Goal: Information Seeking & Learning: Check status

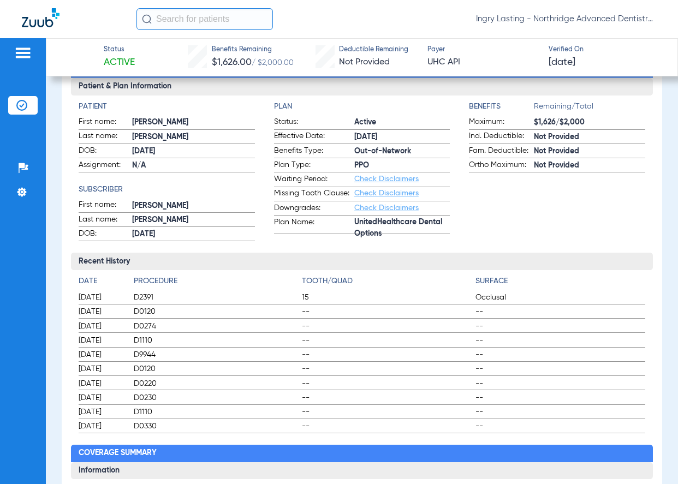
scroll to position [55, 0]
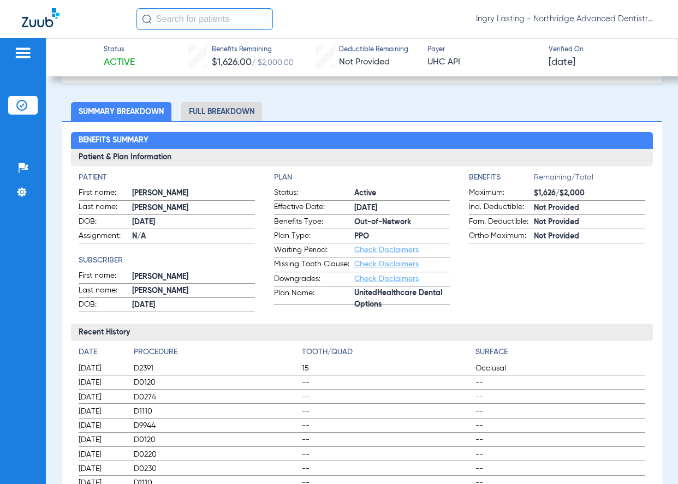
click at [207, 107] on li "Full Breakdown" at bounding box center [221, 111] width 81 height 19
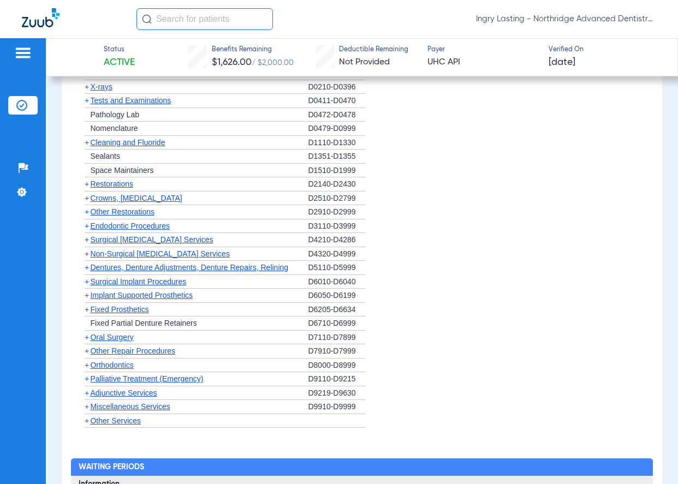
scroll to position [1310, 0]
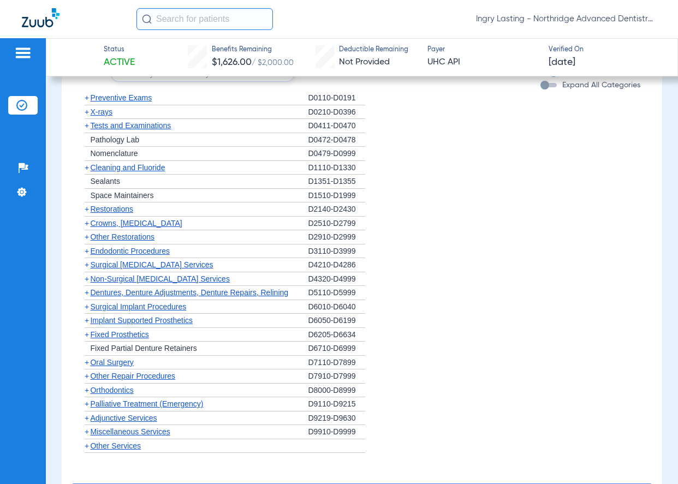
click at [94, 228] on span "Crowns, [MEDICAL_DATA]" at bounding box center [136, 223] width 92 height 9
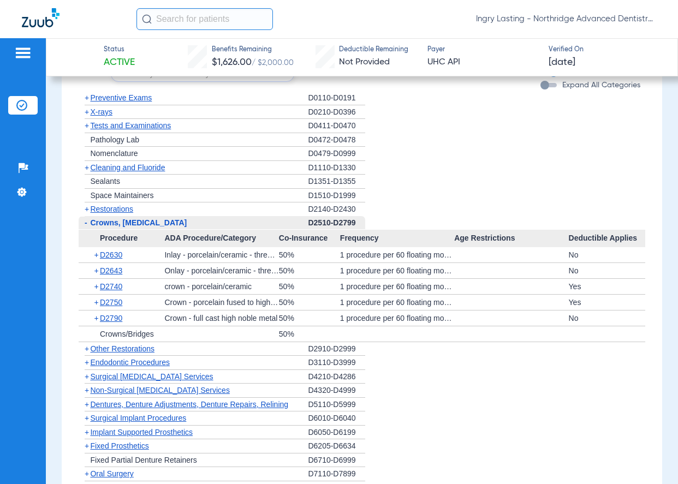
click at [125, 353] on span "Other Restorations" at bounding box center [122, 348] width 64 height 9
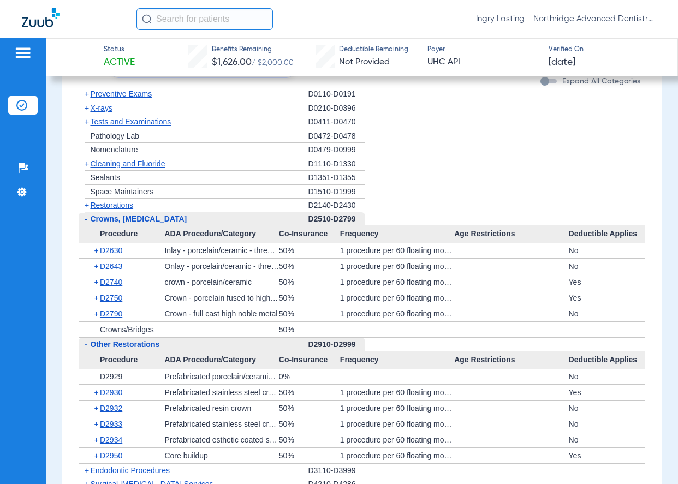
scroll to position [1255, 0]
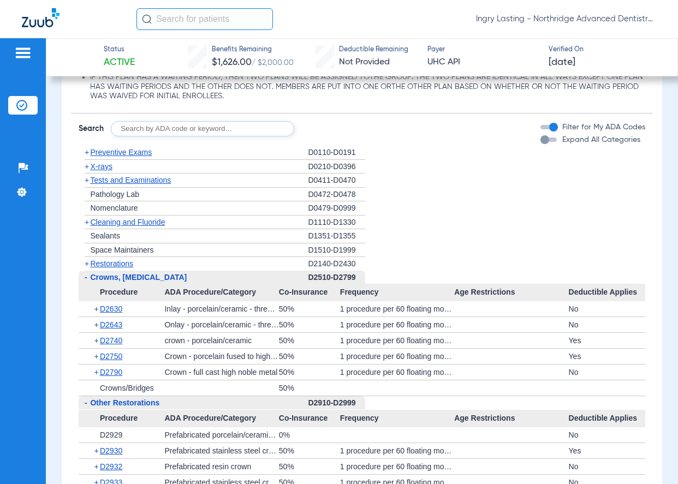
click at [110, 282] on span "Crowns, [MEDICAL_DATA]" at bounding box center [138, 277] width 97 height 9
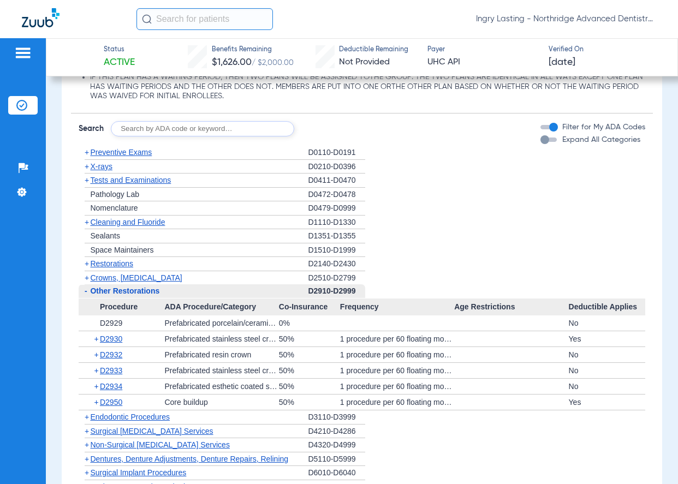
click at [106, 268] on span "Restorations" at bounding box center [111, 263] width 43 height 9
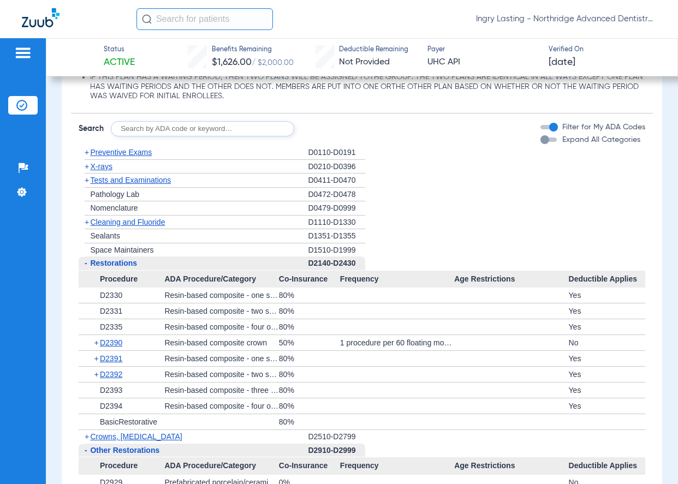
click at [106, 267] on span "Restorations" at bounding box center [113, 263] width 47 height 9
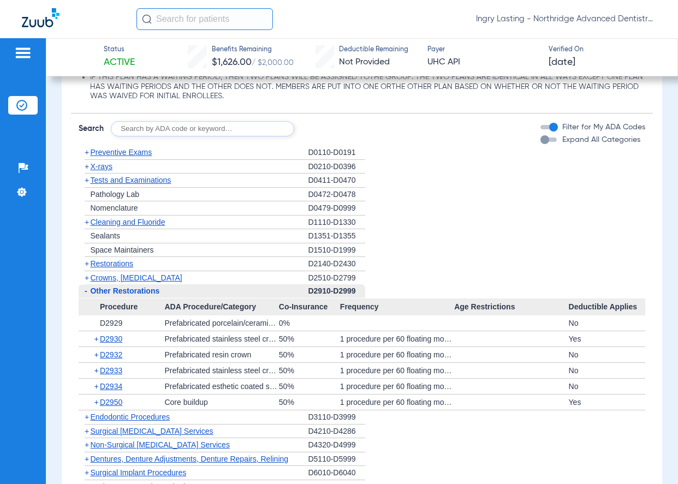
click at [106, 282] on span "Crowns, [MEDICAL_DATA]" at bounding box center [136, 277] width 92 height 9
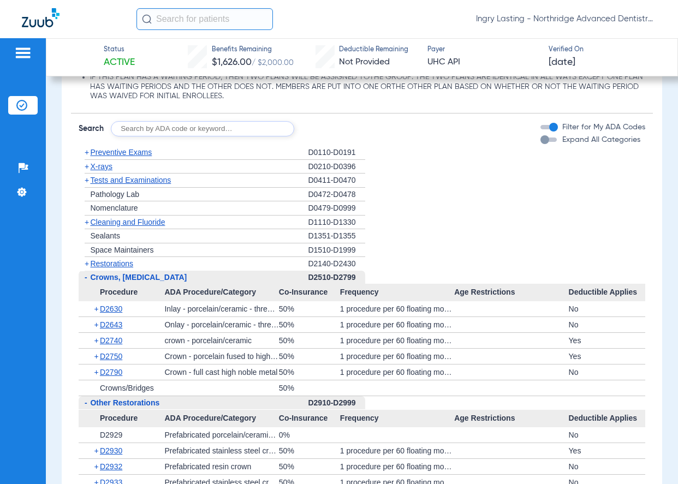
click at [173, 136] on input "text" at bounding box center [202, 128] width 183 height 15
type input "d"
type input "D6066"
click at [321, 136] on button "Search" at bounding box center [334, 128] width 43 height 15
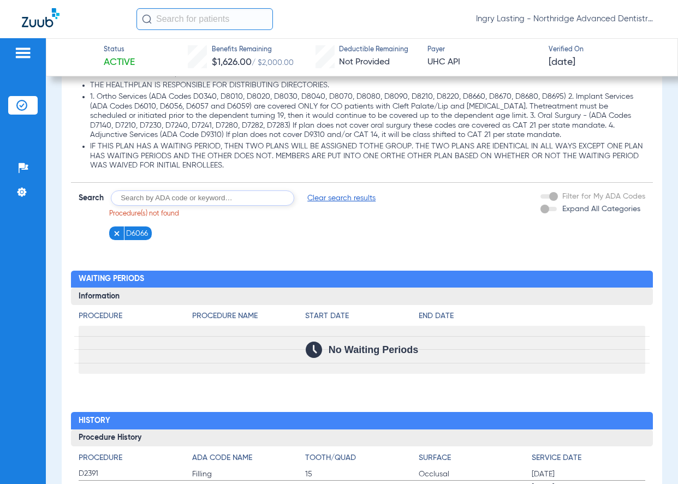
scroll to position [1141, 0]
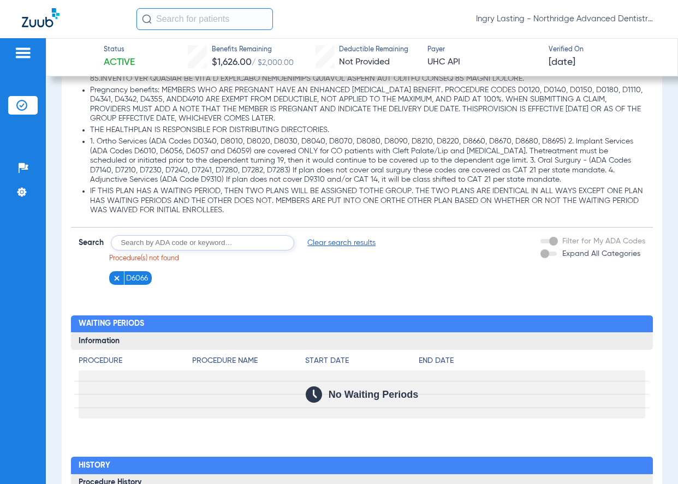
click at [320, 248] on span "Clear search results" at bounding box center [341, 242] width 68 height 11
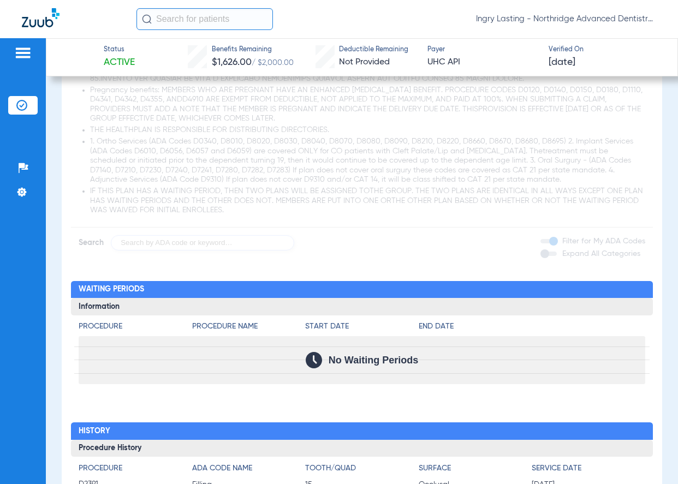
click at [226, 250] on app-loading-indicator at bounding box center [361, 31] width 581 height 438
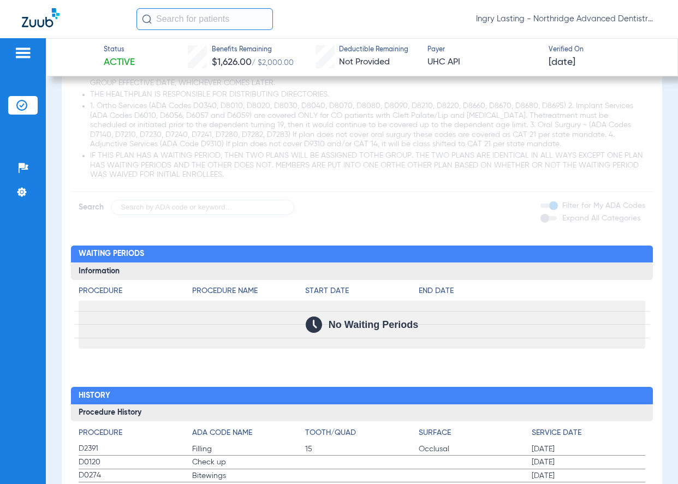
scroll to position [1195, 0]
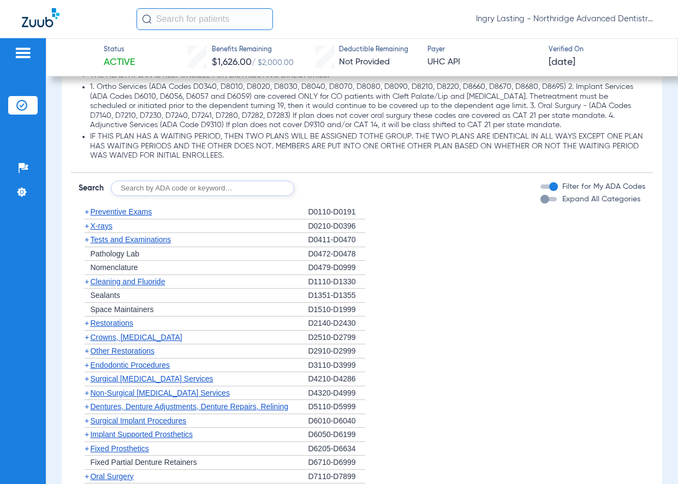
click at [141, 214] on div "Disclaimers Dental accident coverage: THERE IS NO SPECIAL COVERAGE FOR ACCIDENT…" at bounding box center [361, 162] width 581 height 809
click at [146, 196] on input "text" at bounding box center [202, 188] width 183 height 15
type input "D6058"
click at [321, 196] on button "Search" at bounding box center [334, 188] width 43 height 15
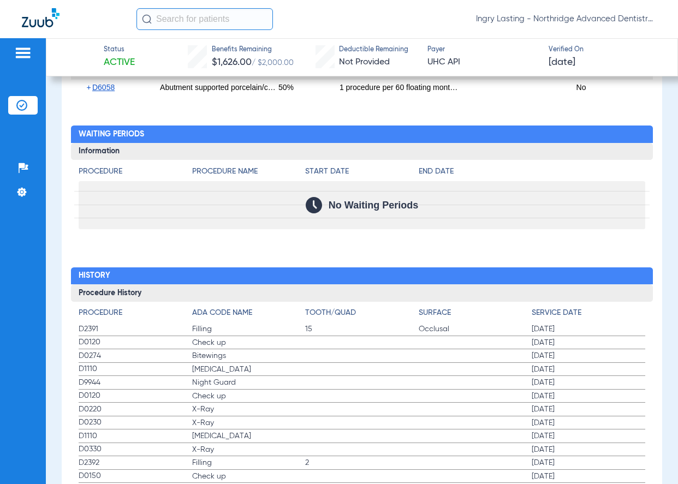
scroll to position [1305, 0]
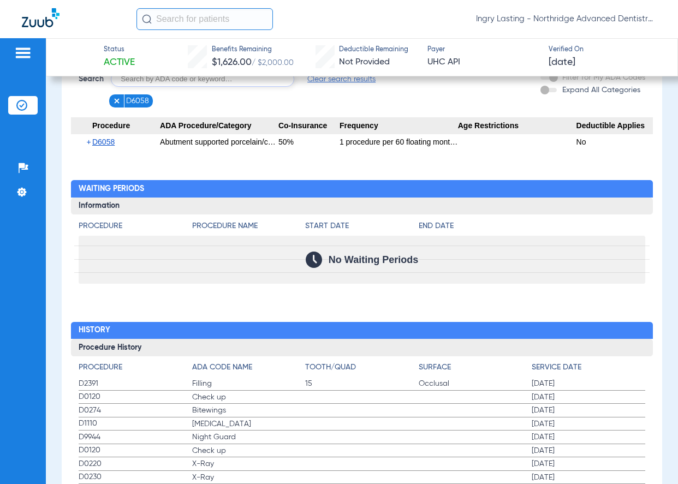
click at [328, 85] on span "Clear search results" at bounding box center [341, 79] width 68 height 11
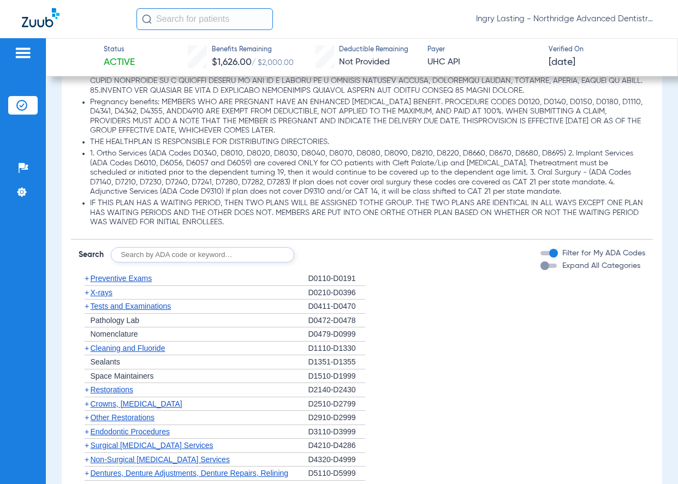
scroll to position [1141, 0]
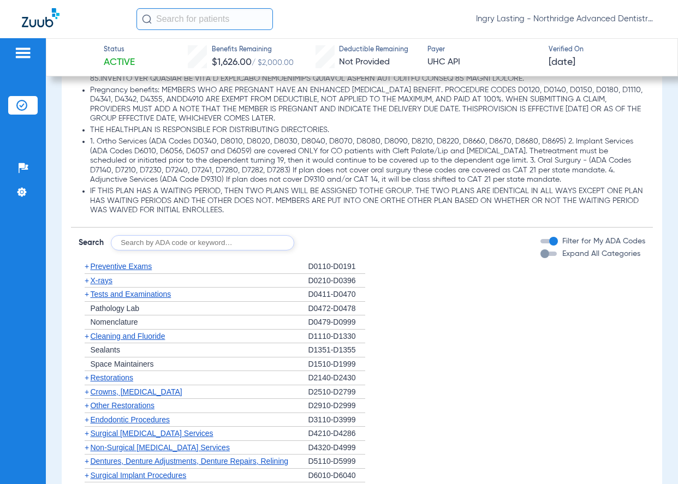
click at [226, 250] on input "text" at bounding box center [202, 242] width 183 height 15
type input "d2642"
click at [330, 250] on button "Search" at bounding box center [334, 242] width 43 height 15
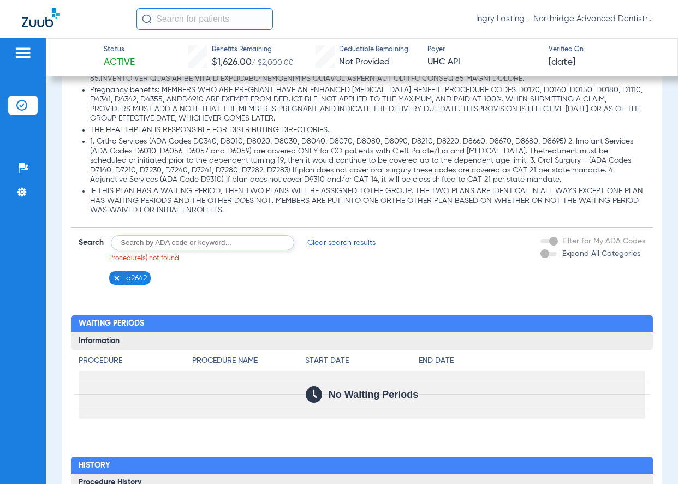
scroll to position [1195, 0]
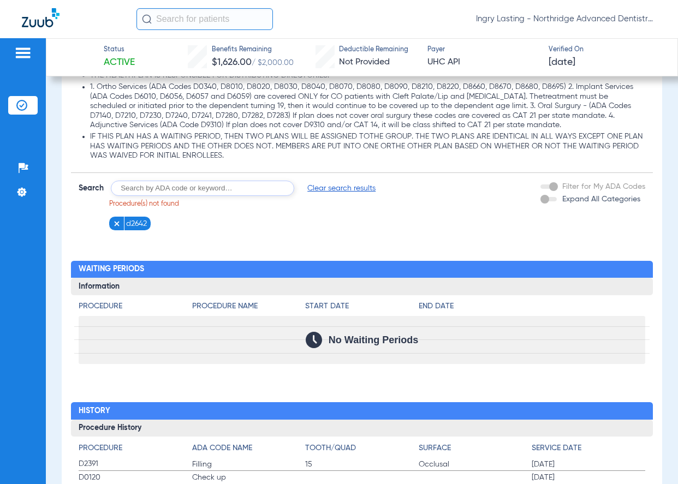
click at [112, 230] on li "d2642" at bounding box center [129, 224] width 41 height 14
click at [117, 228] on img at bounding box center [117, 224] width 8 height 8
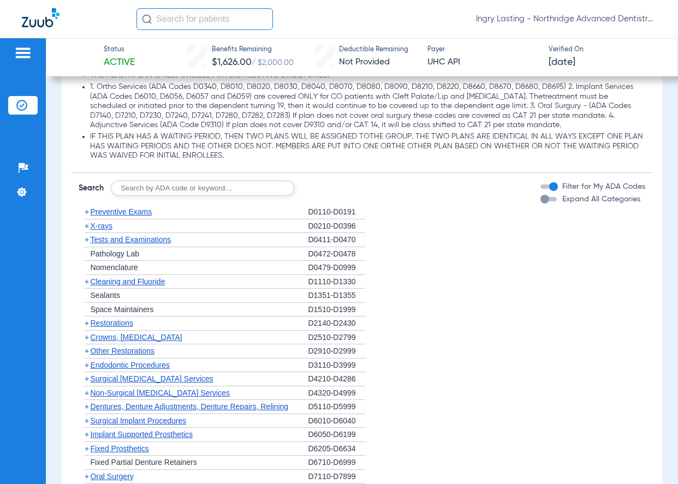
click at [163, 342] on span "Crowns, [MEDICAL_DATA]" at bounding box center [136, 337] width 92 height 9
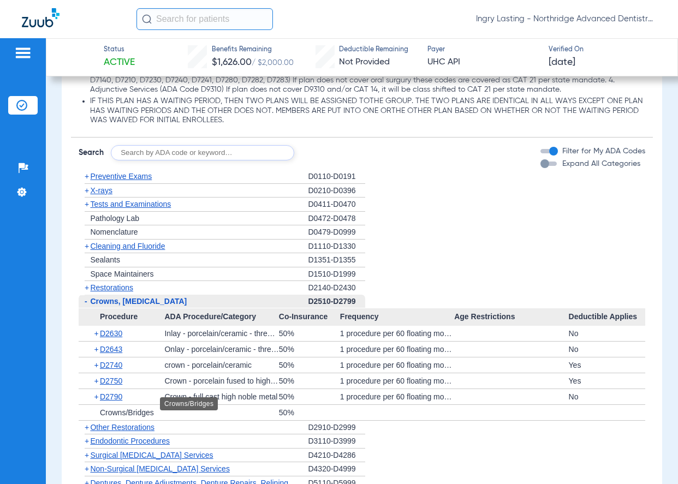
scroll to position [1250, 0]
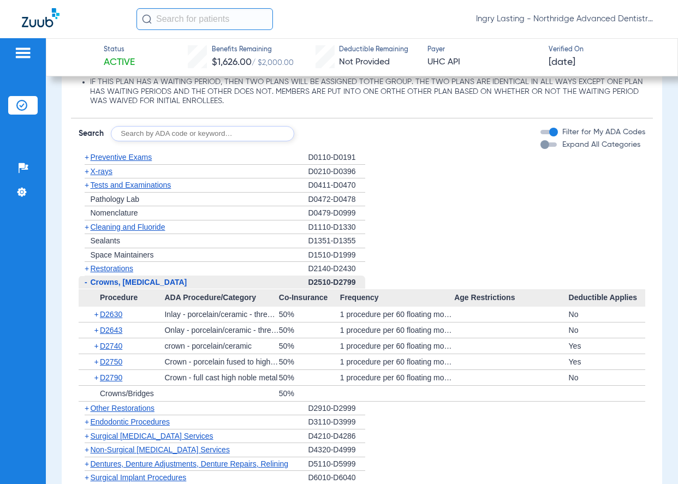
click at [119, 413] on span "Other Restorations" at bounding box center [122, 408] width 64 height 9
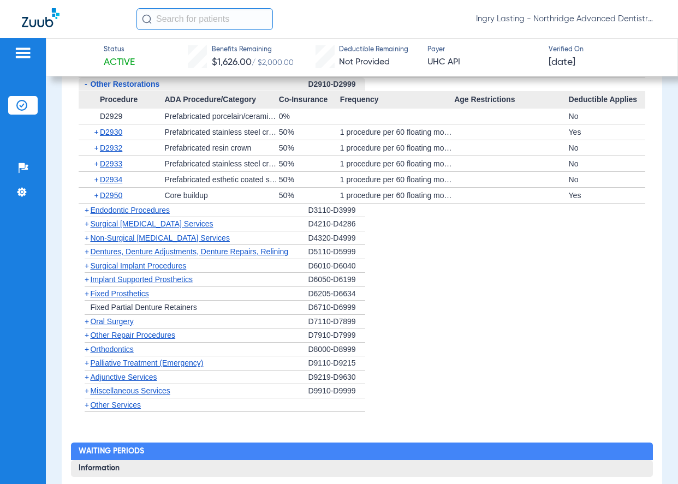
scroll to position [1577, 0]
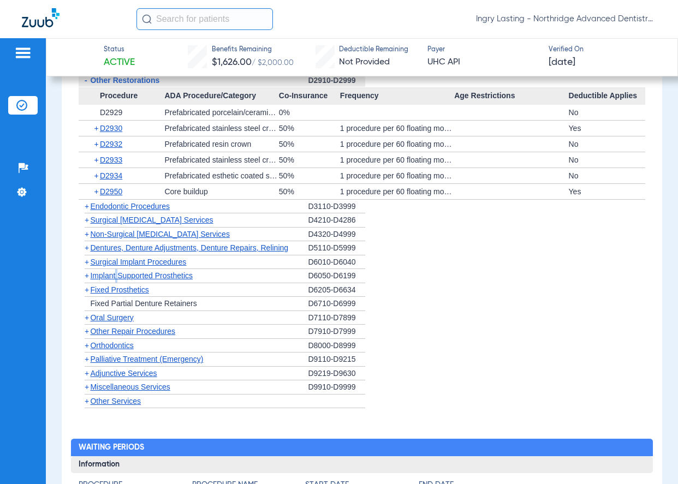
click at [116, 280] on span "Implant Supported Prosthetics" at bounding box center [141, 275] width 103 height 9
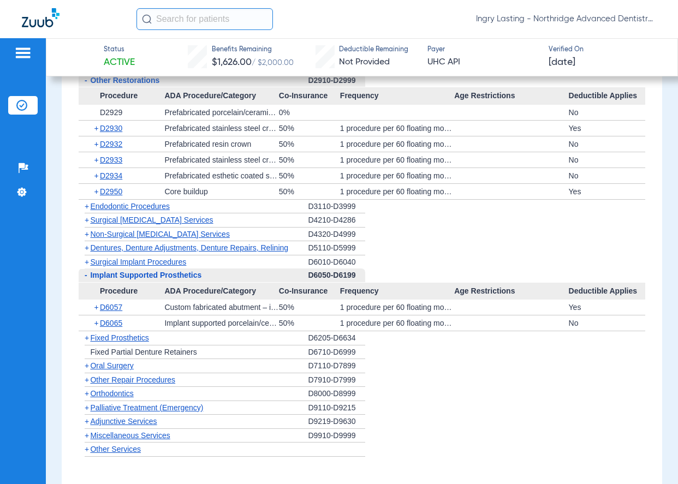
drag, startPoint x: 116, startPoint y: 289, endPoint x: 107, endPoint y: 284, distance: 10.0
click at [107, 279] on span "Implant Supported Prosthetics" at bounding box center [145, 275] width 111 height 9
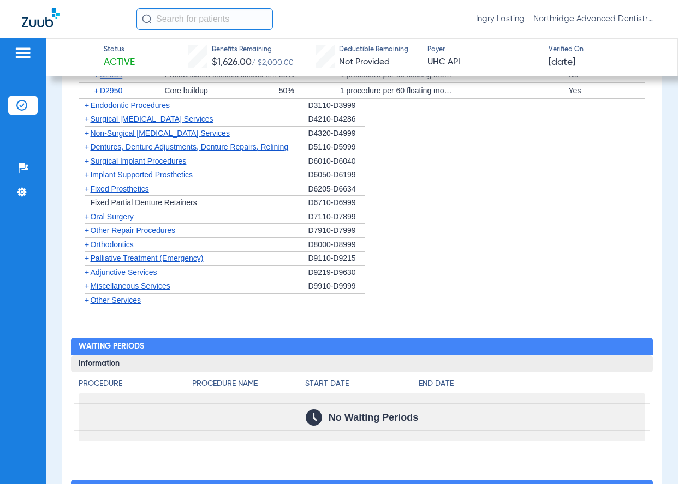
scroll to position [1687, 0]
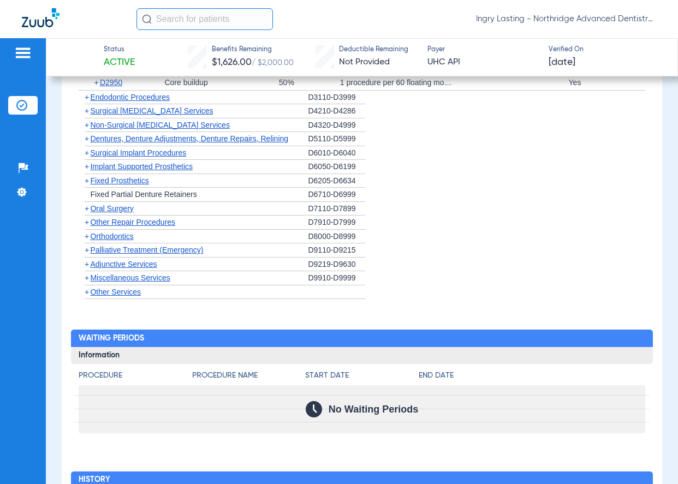
click at [147, 171] on span "Implant Supported Prosthetics" at bounding box center [141, 166] width 103 height 9
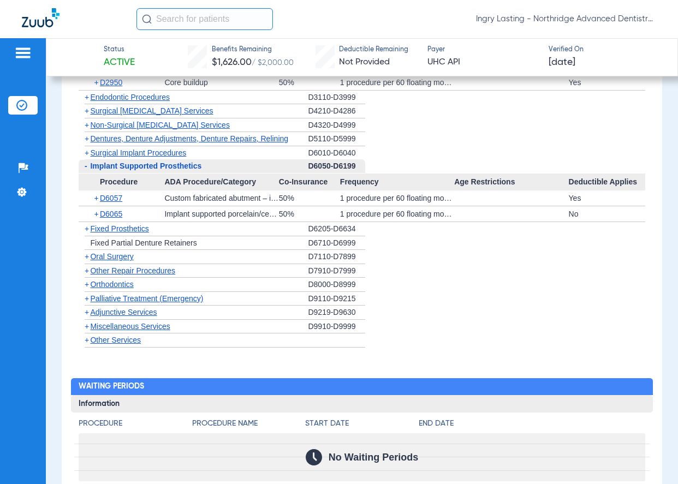
click at [141, 157] on span "Surgical Implant Procedures" at bounding box center [138, 152] width 96 height 9
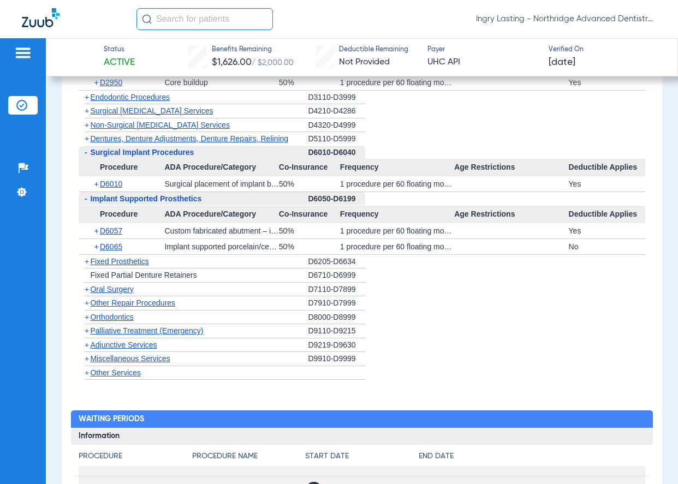
click at [141, 157] on span "Surgical Implant Procedures" at bounding box center [142, 152] width 104 height 9
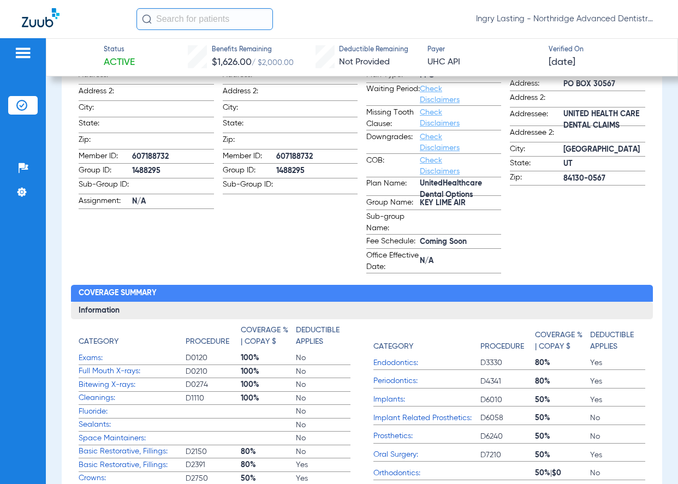
scroll to position [213, 0]
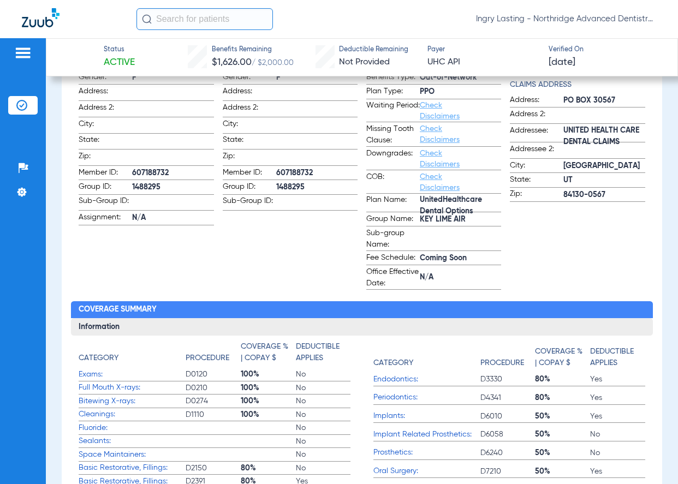
click at [431, 116] on link "Check Disclaimers" at bounding box center [440, 110] width 40 height 19
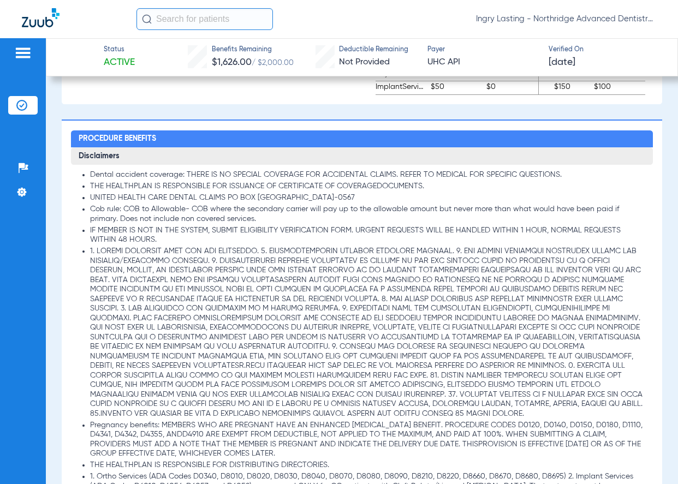
scroll to position [846, 0]
